Goal: Find specific page/section

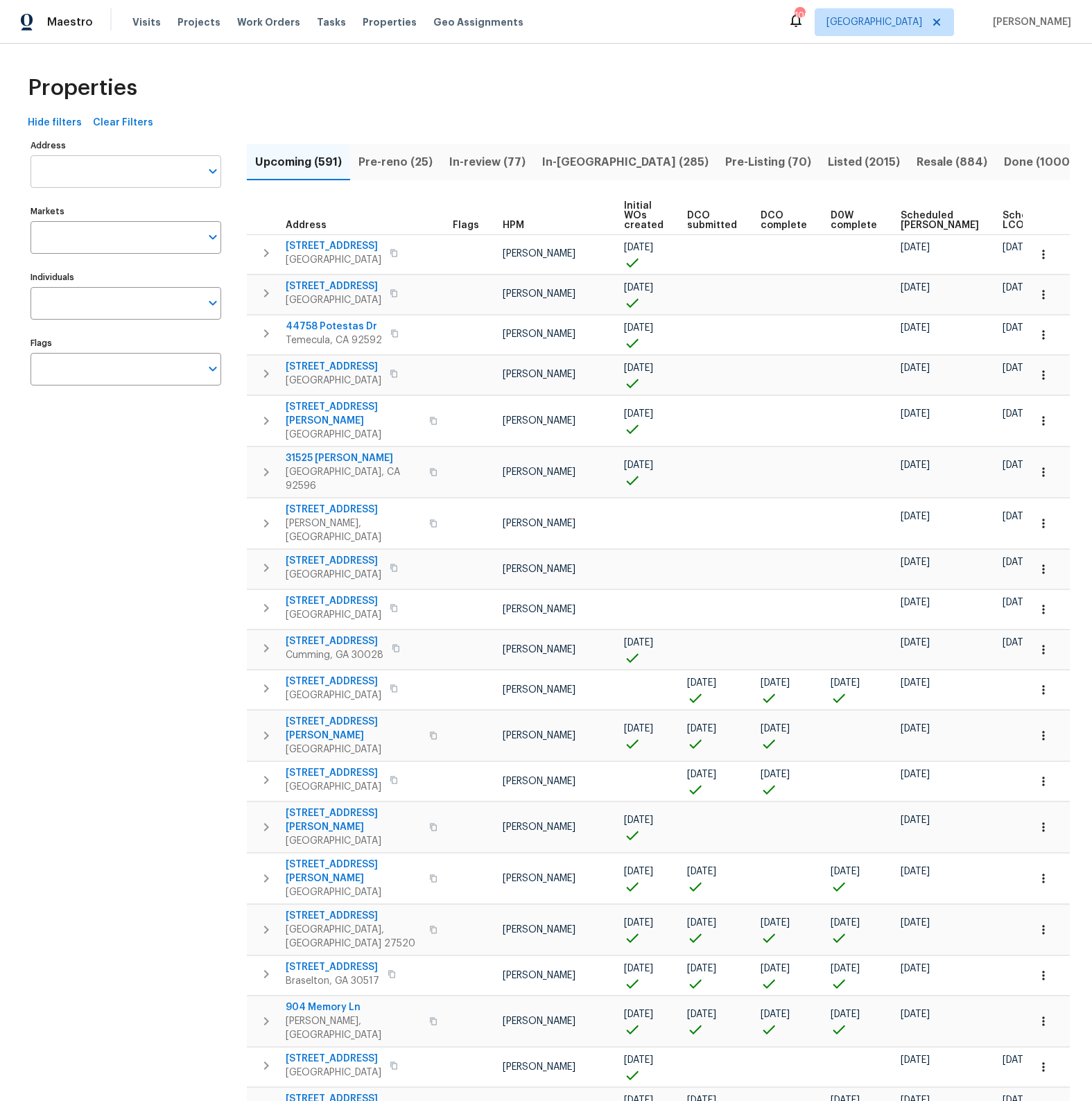
click at [74, 165] on input "Address" at bounding box center [115, 171] width 170 height 32
type input "6154 balboa"
click at [67, 211] on li "[STREET_ADDRESS][PERSON_NAME]" at bounding box center [125, 207] width 191 height 23
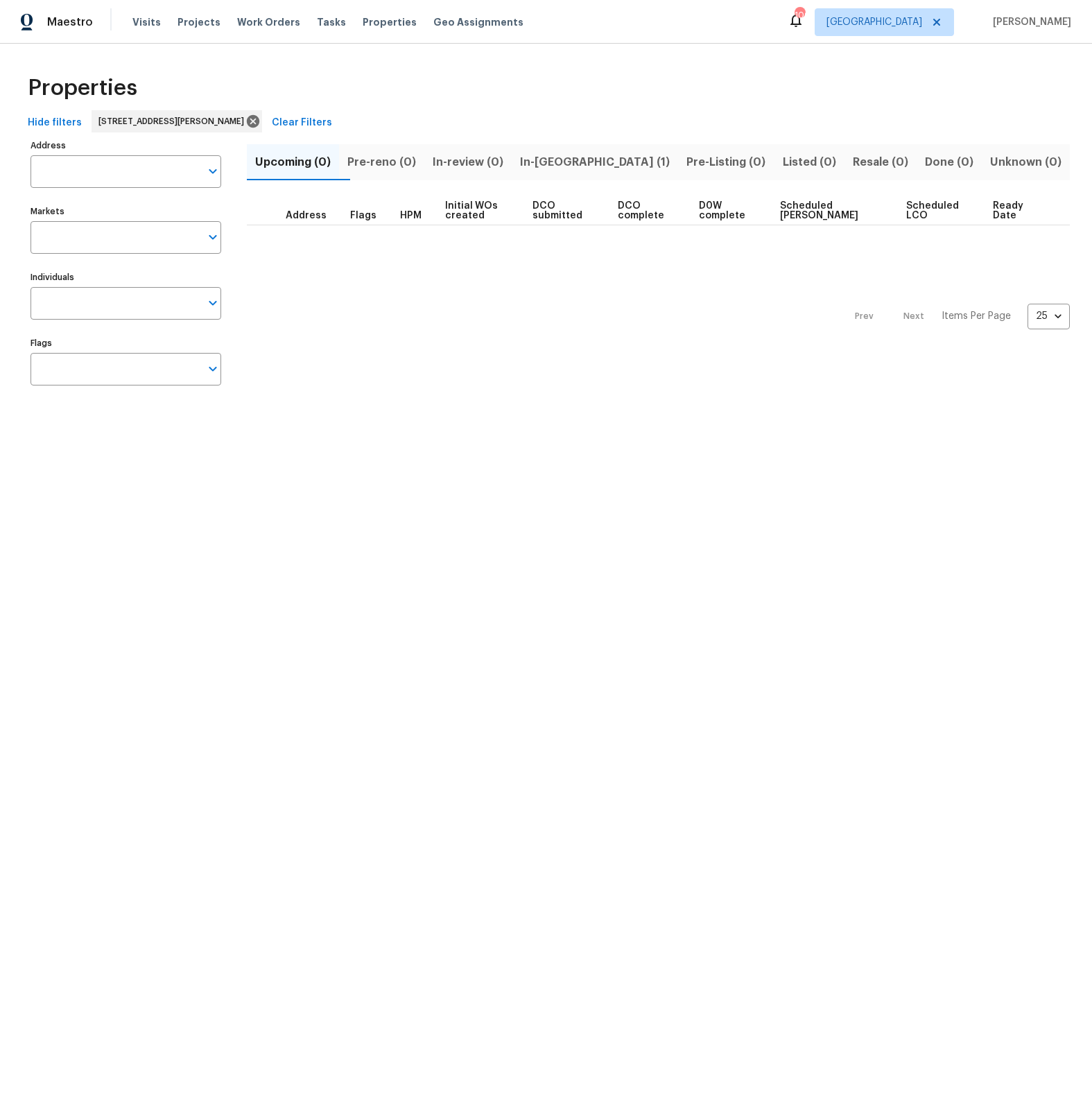
type input "[STREET_ADDRESS][PERSON_NAME]"
click at [594, 163] on span "In-[GEOGRAPHIC_DATA] (1)" at bounding box center [595, 161] width 149 height 19
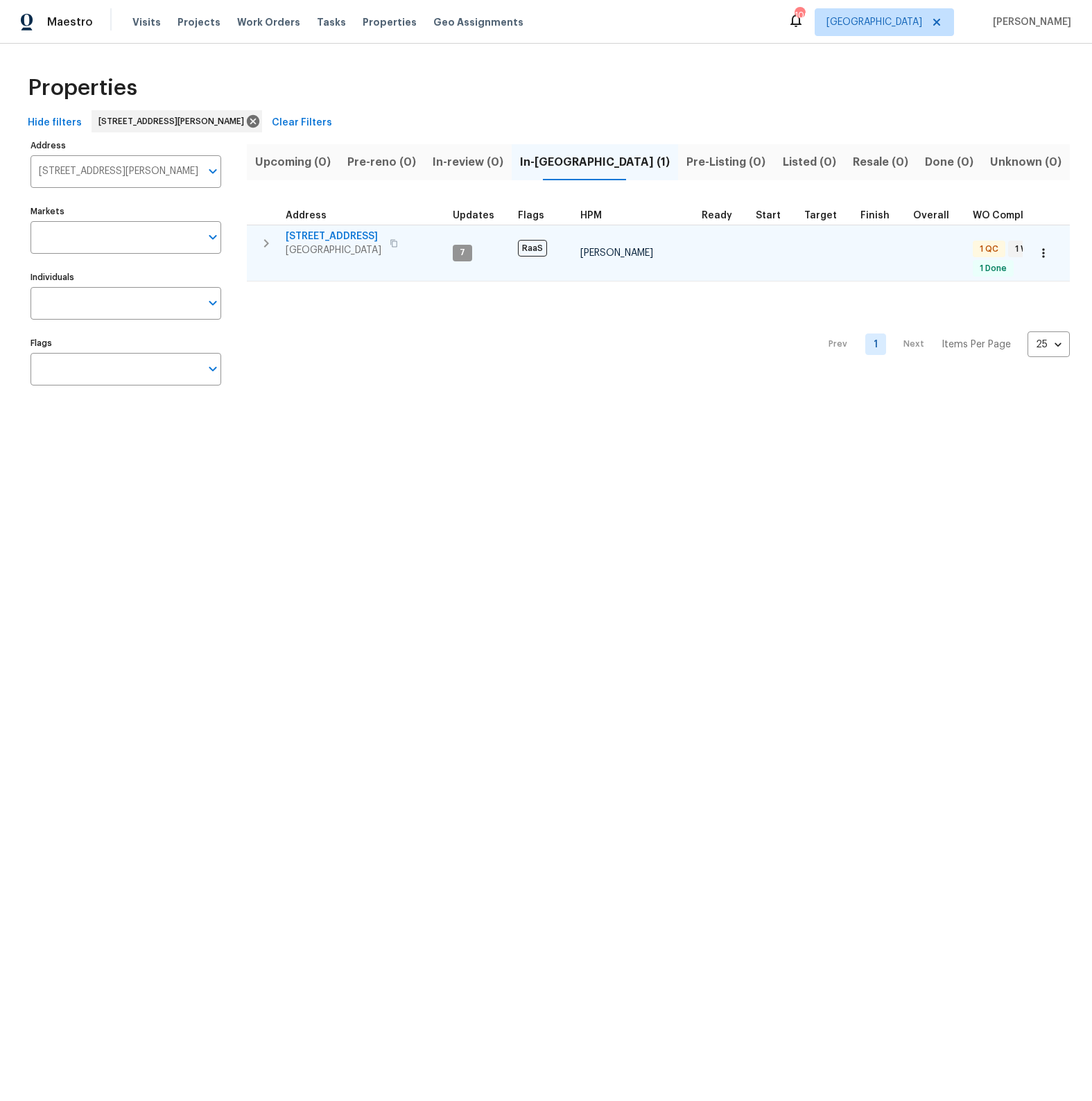
click at [333, 233] on span "[STREET_ADDRESS]" at bounding box center [334, 236] width 96 height 14
